Goal: Information Seeking & Learning: Learn about a topic

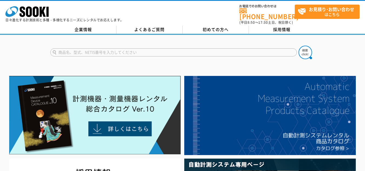
drag, startPoint x: 0, startPoint y: 0, endPoint x: 106, endPoint y: 50, distance: 117.4
click at [106, 50] on input "text" at bounding box center [173, 52] width 246 height 8
paste input "MDC-250MX"
type input "MDC-250MX"
click at [306, 51] on img at bounding box center [304, 52] width 13 height 13
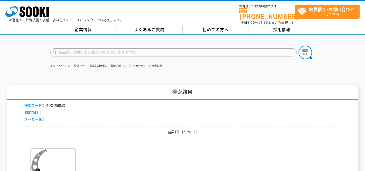
scroll to position [54, 0]
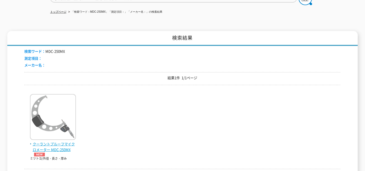
click at [35, 141] on span "クーラントプルーフマイクロメーター MDC-250MX" at bounding box center [53, 148] width 46 height 15
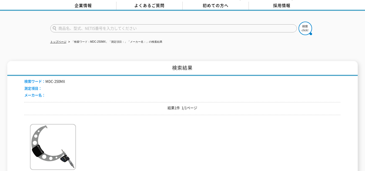
scroll to position [0, 0]
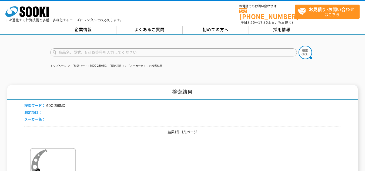
click at [92, 51] on input "text" at bounding box center [173, 52] width 246 height 8
type input "MDC"
click at [298, 46] on button at bounding box center [304, 52] width 13 height 13
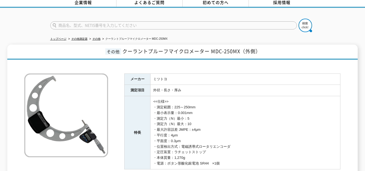
scroll to position [54, 0]
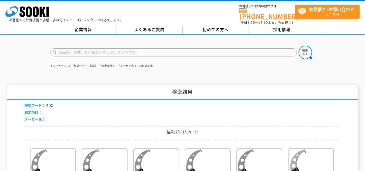
click at [103, 49] on input "text" at bounding box center [173, 52] width 246 height 8
type input "IMZ"
click at [304, 46] on img at bounding box center [304, 52] width 13 height 13
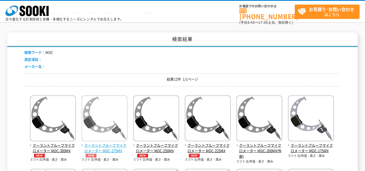
scroll to position [81, 0]
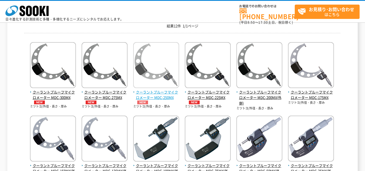
click at [159, 93] on span "クーラントプルーフマイクロメーター MDC-250MX" at bounding box center [156, 96] width 46 height 15
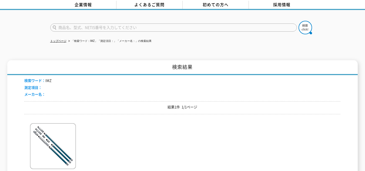
scroll to position [81, 0]
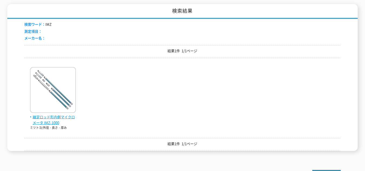
click at [56, 117] on span "継足ロッド形内側マイクロメータ IMZ-1000" at bounding box center [53, 119] width 46 height 11
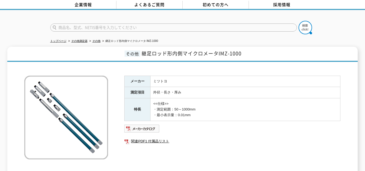
scroll to position [54, 0]
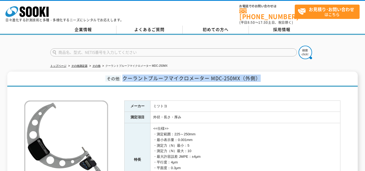
drag, startPoint x: 260, startPoint y: 76, endPoint x: 124, endPoint y: 75, distance: 136.8
click at [124, 75] on span "クーラントプルーフマイクロメーター MDC-250MX（外側）" at bounding box center [191, 77] width 138 height 7
copy span "クーラントプルーフマイクロメーター MDC-250MX（外側）"
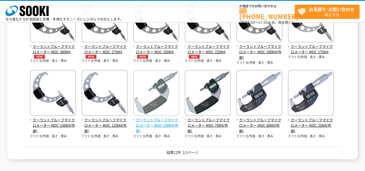
scroll to position [135, 0]
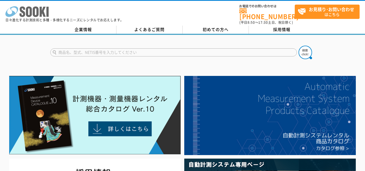
click at [8, 15] on icon at bounding box center [11, 11] width 13 height 11
type input "ImZ"
click at [298, 46] on button at bounding box center [304, 52] width 13 height 13
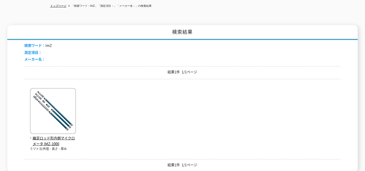
scroll to position [108, 0]
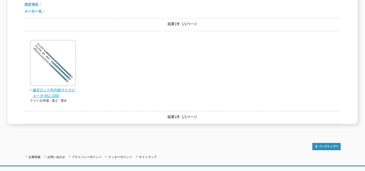
click at [33, 59] on img at bounding box center [53, 63] width 46 height 47
click at [39, 88] on span "継足ロッド形内側マイクロメータ IMZ-1000" at bounding box center [53, 92] width 46 height 11
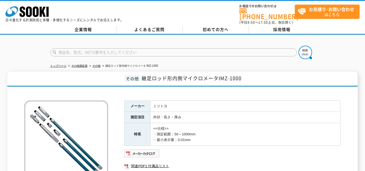
click at [240, 74] on span "継足ロッド形内側マイクロメータIMZ-1000" at bounding box center [191, 77] width 100 height 7
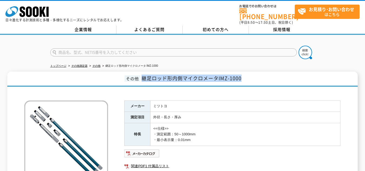
drag, startPoint x: 242, startPoint y: 75, endPoint x: 139, endPoint y: 74, distance: 103.6
click at [139, 74] on h1 "その他 継足ロッド形内側マイクロメータIMZ-1000" at bounding box center [182, 79] width 350 height 15
copy span "継足ロッド形内側マイクロメータIMZ-1000"
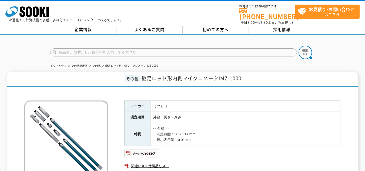
click at [213, 112] on td "外径・長さ・厚み" at bounding box center [245, 117] width 190 height 11
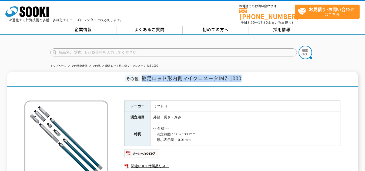
drag, startPoint x: 247, startPoint y: 76, endPoint x: 144, endPoint y: 77, distance: 103.4
click at [144, 77] on h1 "その他 継足ロッド形内側マイクロメータIMZ-1000" at bounding box center [182, 79] width 350 height 15
copy span "継足ロッド形内側マイクロメータIMZ-1000"
